Goal: Find specific page/section: Find specific page/section

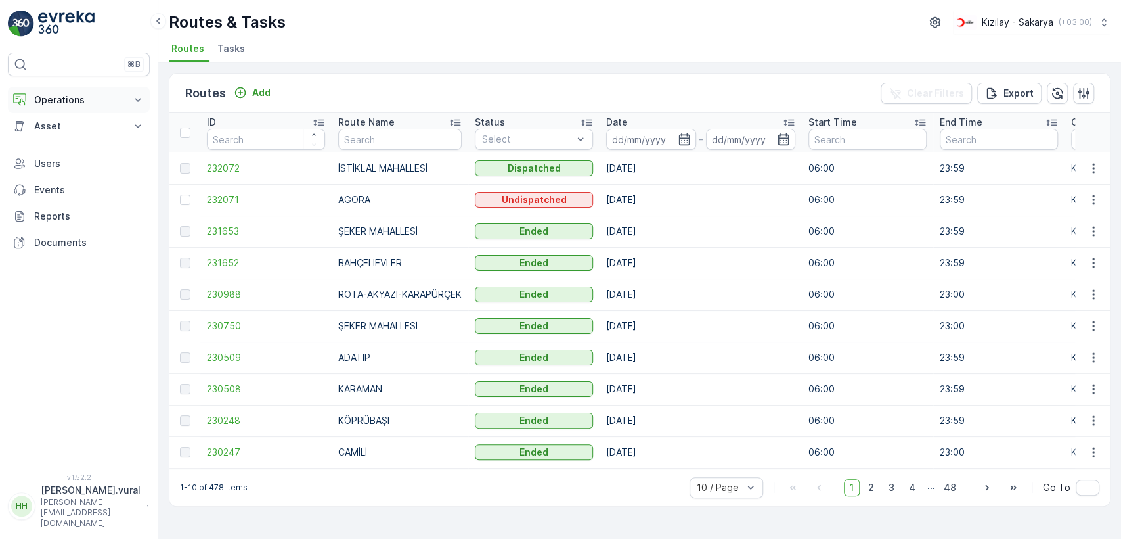
drag, startPoint x: 64, startPoint y: 101, endPoint x: 65, endPoint y: 110, distance: 9.9
click at [63, 100] on p "Operations" at bounding box center [78, 99] width 89 height 13
click at [87, 175] on link "Cockpit" at bounding box center [89, 177] width 122 height 18
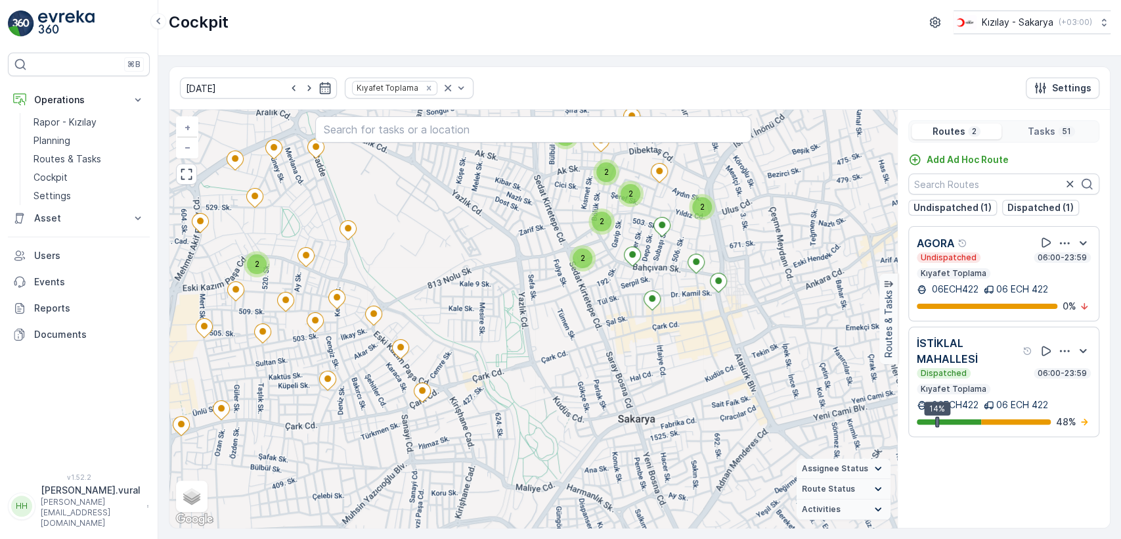
click at [467, 309] on div "2 2 2 2 2 2 2 2 + − Satellite Roadmap Terrain Hybrid Leaflet Keyboard shortcuts…" at bounding box center [533, 319] width 728 height 418
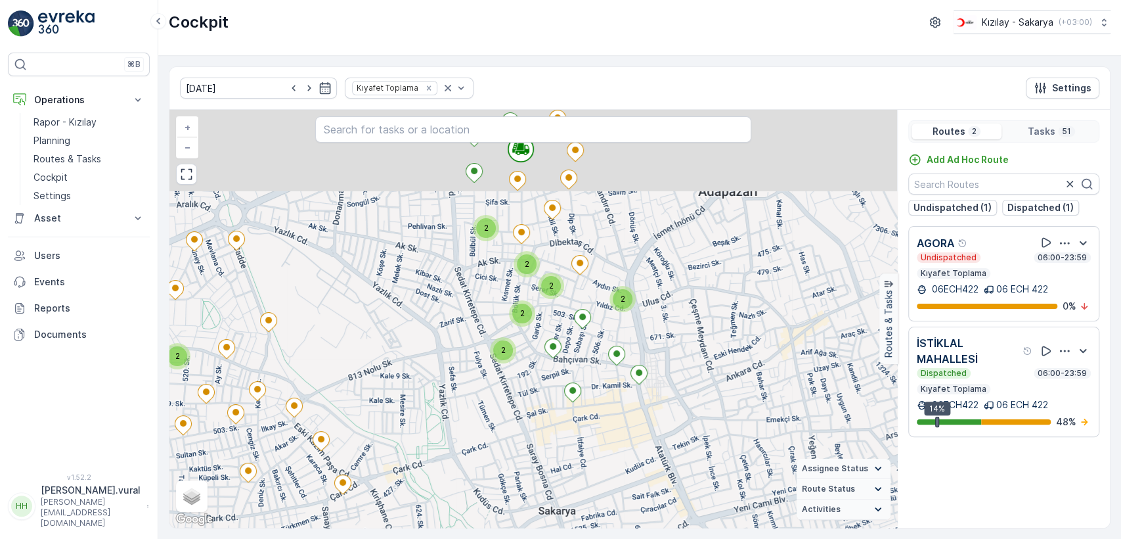
drag, startPoint x: 499, startPoint y: 294, endPoint x: 495, endPoint y: 288, distance: 8.0
click at [494, 298] on div "2 2 2 2 2 2 2 2 + − Satellite Roadmap Terrain Hybrid Leaflet Keyboard shortcuts…" at bounding box center [533, 319] width 728 height 418
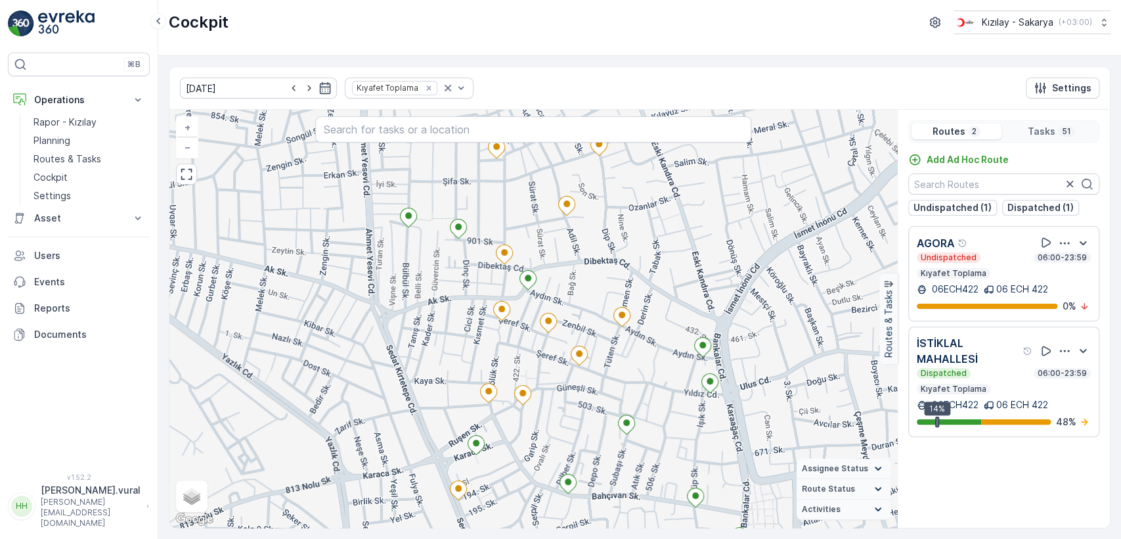
drag, startPoint x: 656, startPoint y: 248, endPoint x: 636, endPoint y: 274, distance: 33.2
click at [656, 250] on div "+ − Satellite Roadmap Terrain Hybrid Leaflet Keyboard shortcuts Map Data Map da…" at bounding box center [533, 319] width 728 height 418
click at [635, 275] on div "+ − Satellite Roadmap Terrain Hybrid Leaflet Keyboard shortcuts Map Data Map da…" at bounding box center [533, 319] width 728 height 418
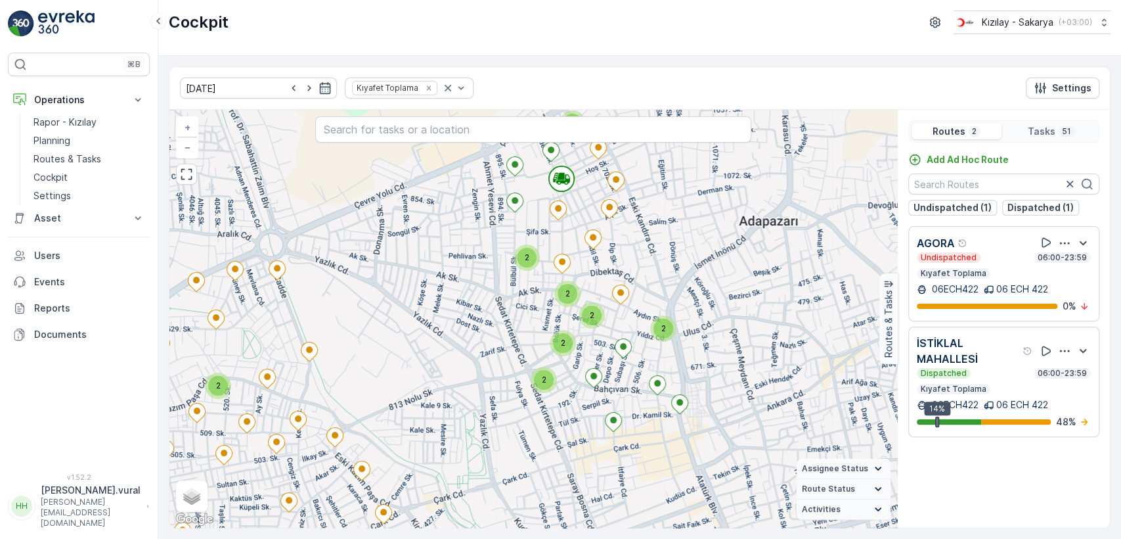
click at [652, 242] on div "2 2 2 2 2 2 2 2 + − Satellite Roadmap Terrain Hybrid Leaflet Keyboard shortcuts…" at bounding box center [533, 319] width 728 height 418
drag, startPoint x: 620, startPoint y: 271, endPoint x: 610, endPoint y: 267, distance: 10.4
click at [619, 271] on div "2 2 2 2 2 2 2 2 + − Satellite Roadmap Terrain Hybrid Leaflet Keyboard shortcuts…" at bounding box center [533, 319] width 728 height 418
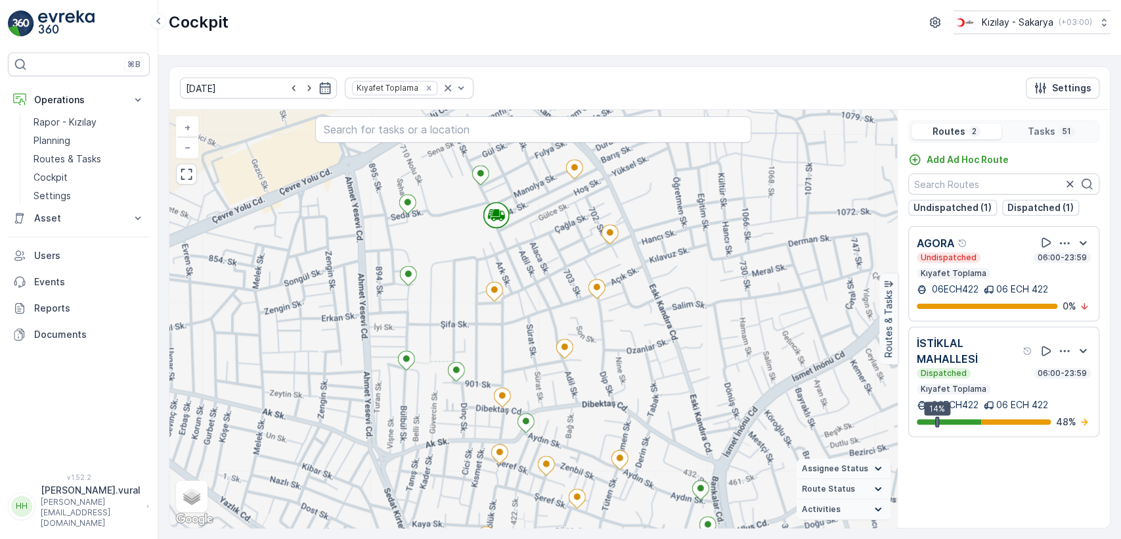
drag, startPoint x: 641, startPoint y: 341, endPoint x: 616, endPoint y: 348, distance: 25.2
click at [617, 348] on div "+ − Satellite Roadmap Terrain Hybrid Leaflet Keyboard shortcuts Map Data Map da…" at bounding box center [533, 319] width 728 height 418
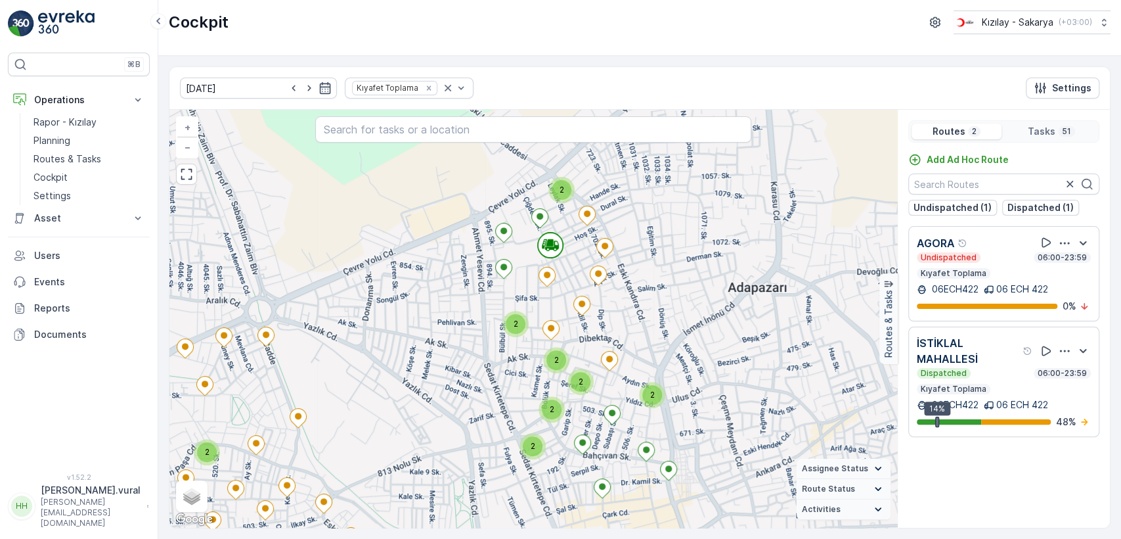
click at [616, 306] on div "2 2 2 2 2 2 2 2 + − Satellite Roadmap Terrain Hybrid Leaflet Keyboard shortcuts…" at bounding box center [533, 319] width 728 height 418
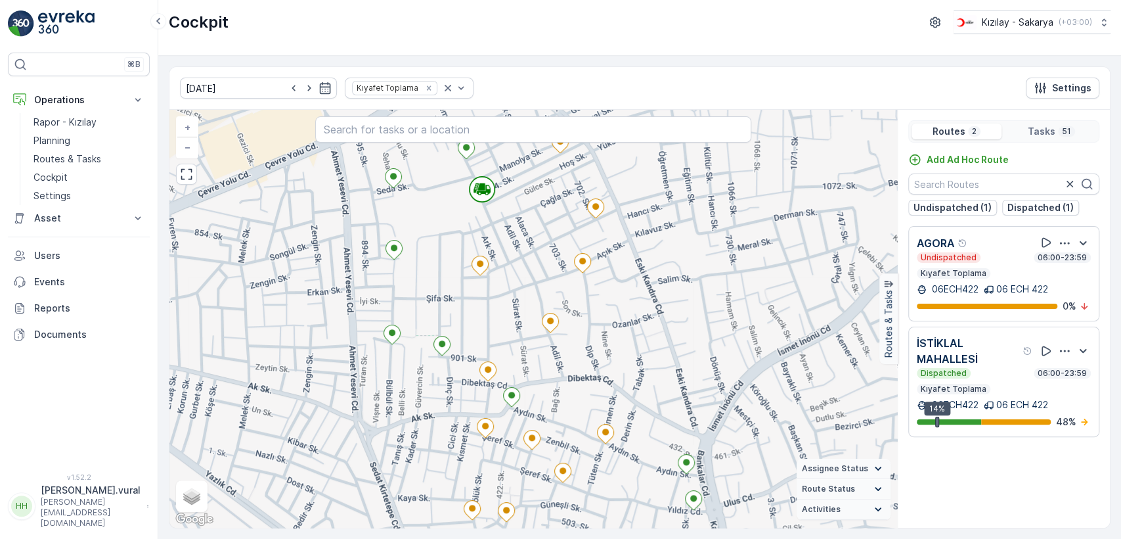
click at [619, 307] on div "+ − Satellite Roadmap Terrain Hybrid Leaflet Keyboard shortcuts Map Data Map da…" at bounding box center [533, 319] width 728 height 418
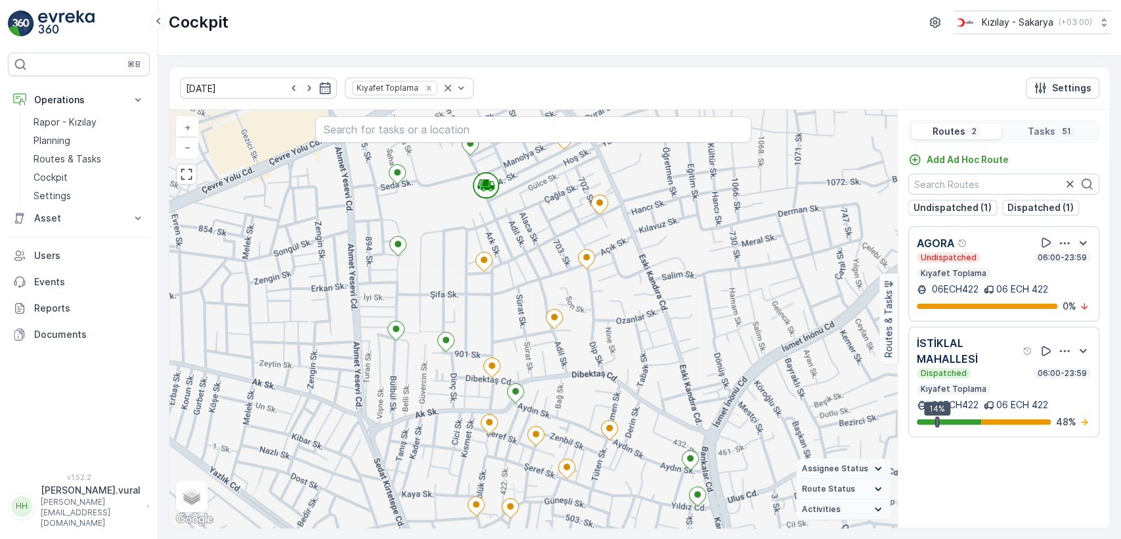
click at [646, 229] on div "+ − Satellite Roadmap Terrain Hybrid Leaflet Keyboard shortcuts Map Data Map da…" at bounding box center [533, 319] width 728 height 418
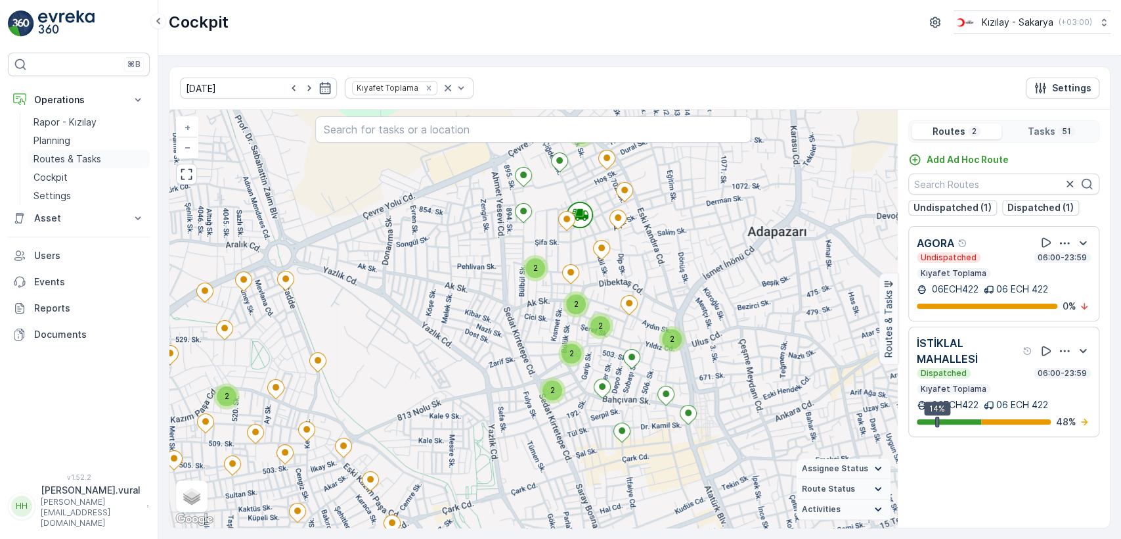
click at [94, 154] on p "Routes & Tasks" at bounding box center [68, 158] width 68 height 13
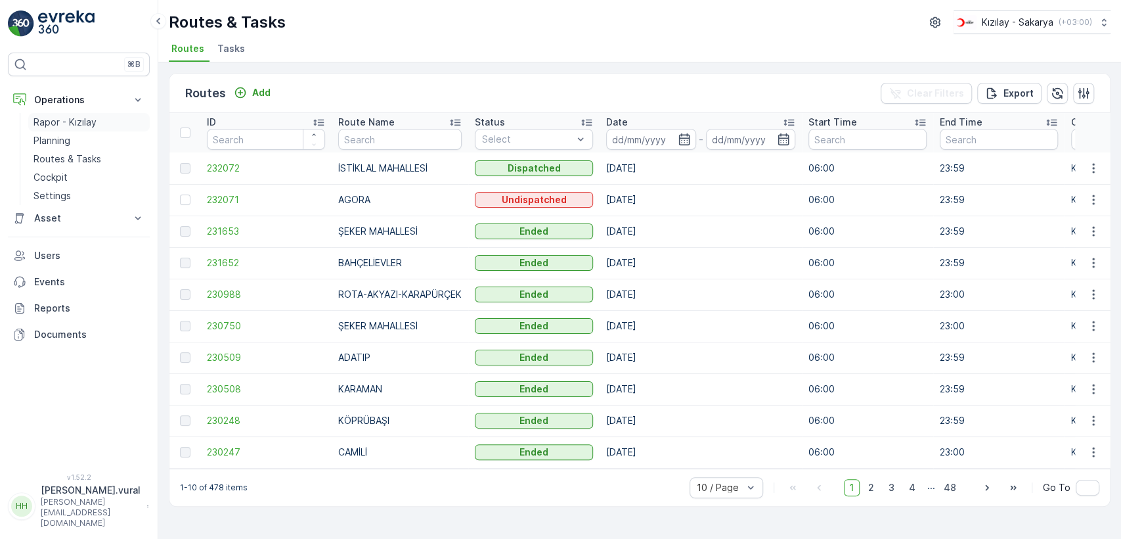
click at [103, 125] on link "Rapor - Kızılay" at bounding box center [89, 122] width 122 height 18
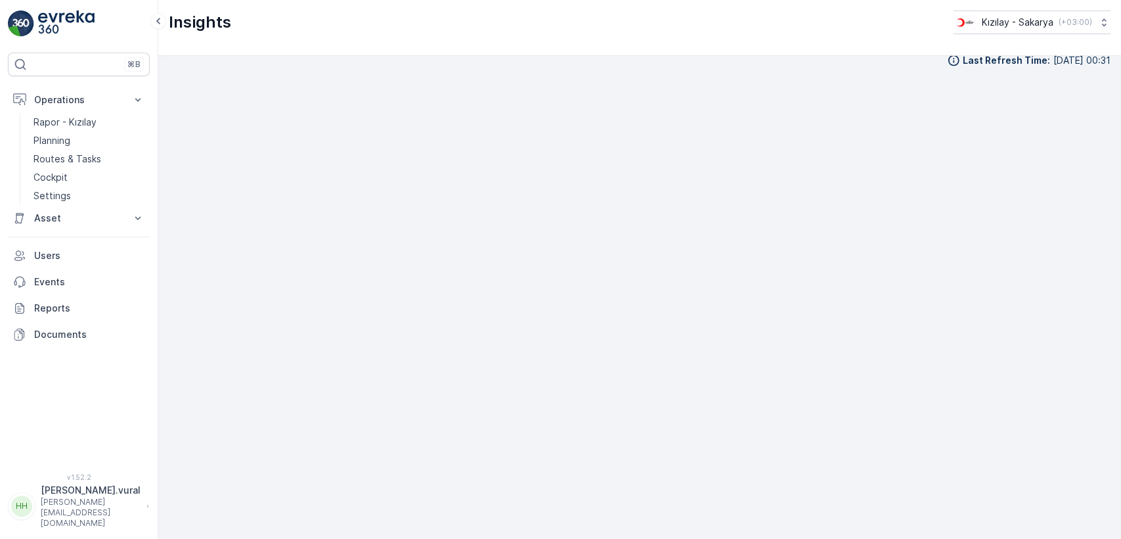
scroll to position [14, 0]
click at [85, 163] on p "Routes & Tasks" at bounding box center [68, 158] width 68 height 13
